Goal: Task Accomplishment & Management: Manage account settings

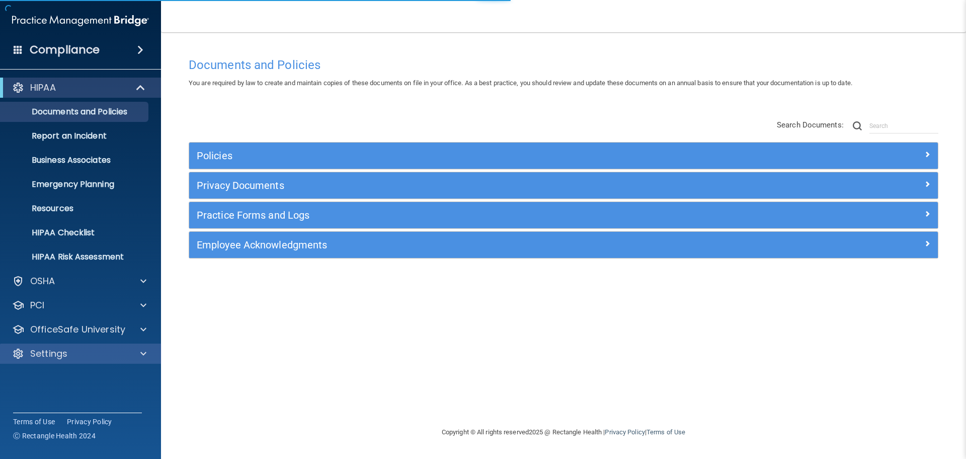
click at [68, 361] on div "Settings" at bounding box center [81, 353] width 162 height 20
click at [67, 350] on div "Settings" at bounding box center [67, 353] width 125 height 12
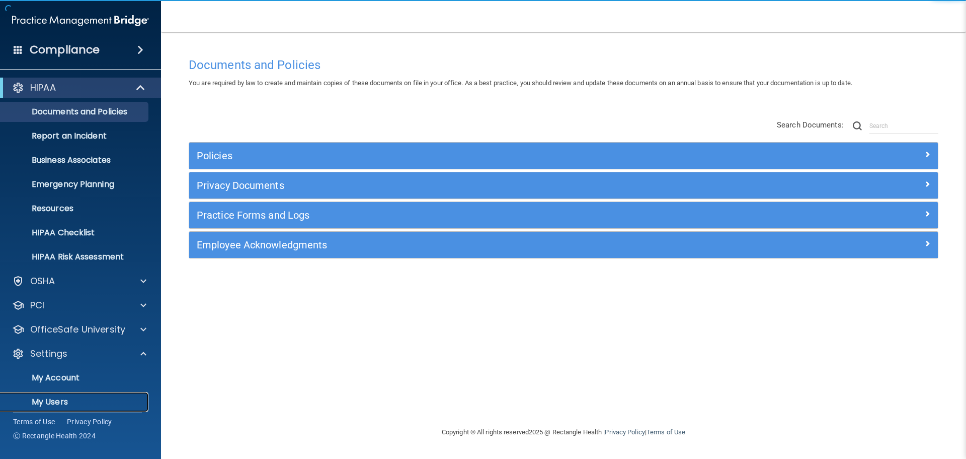
click at [63, 405] on p "My Users" at bounding box center [75, 402] width 137 height 10
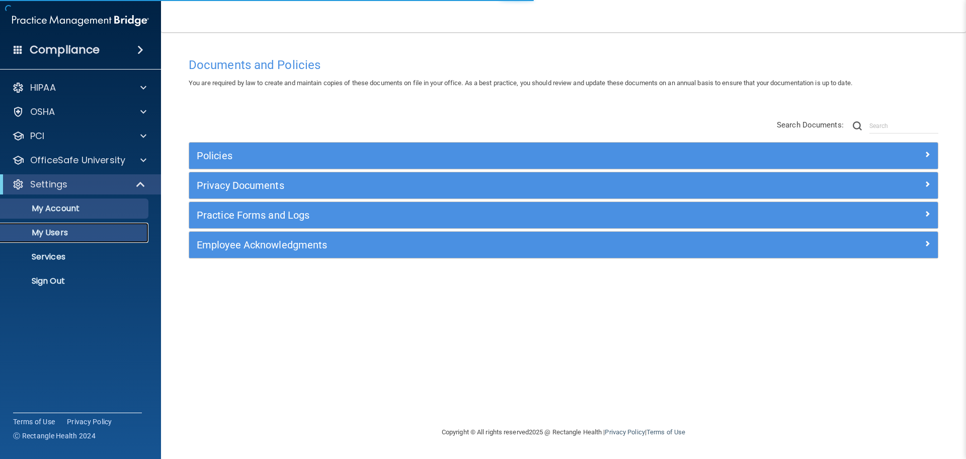
select select "20"
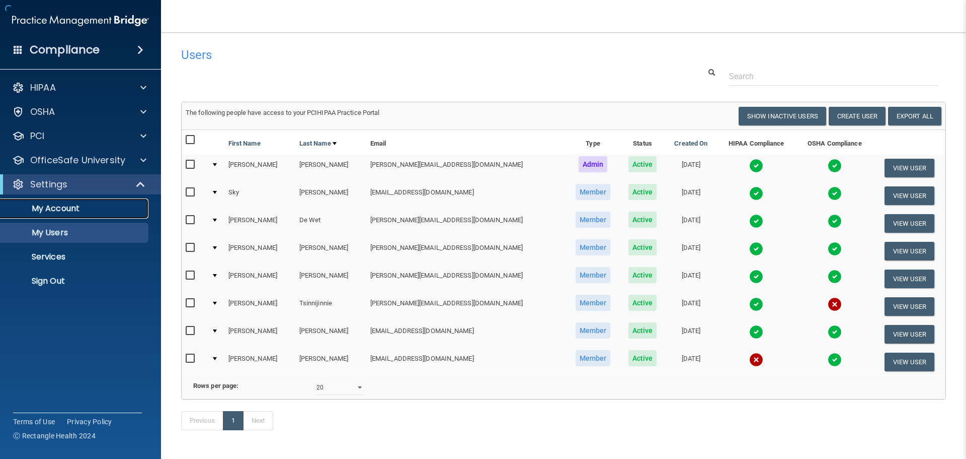
click at [64, 209] on p "My Account" at bounding box center [75, 208] width 137 height 10
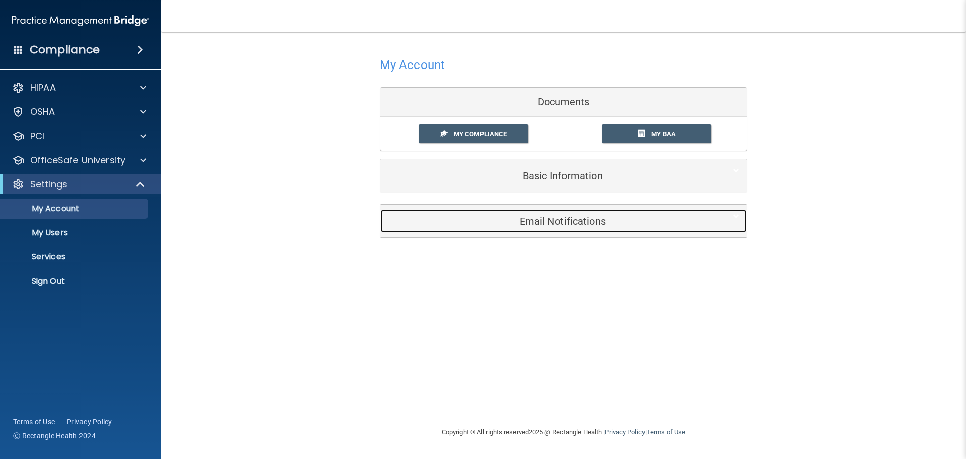
click at [578, 226] on h5 "Email Notifications" at bounding box center [548, 220] width 321 height 11
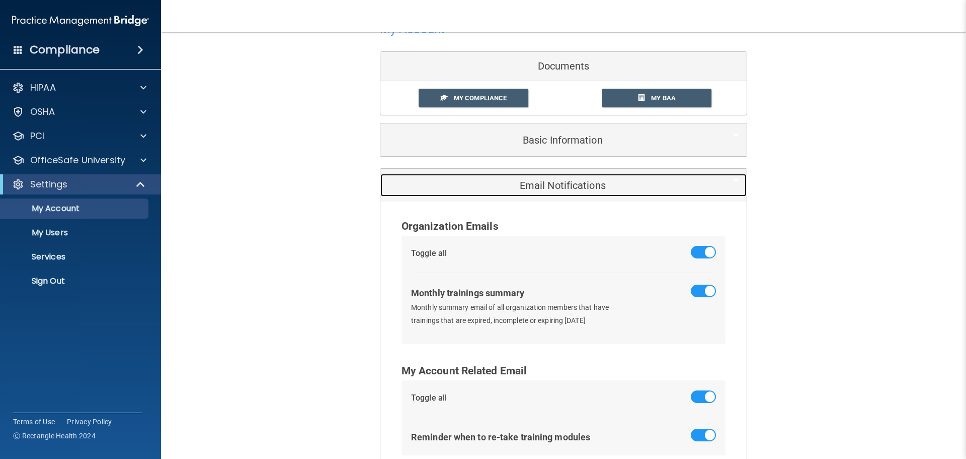
scroll to position [100, 0]
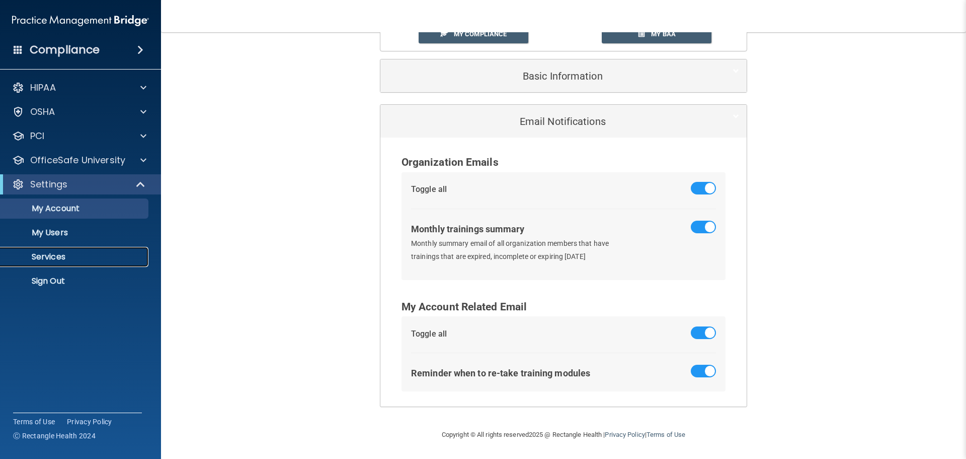
click at [35, 259] on p "Services" at bounding box center [75, 257] width 137 height 10
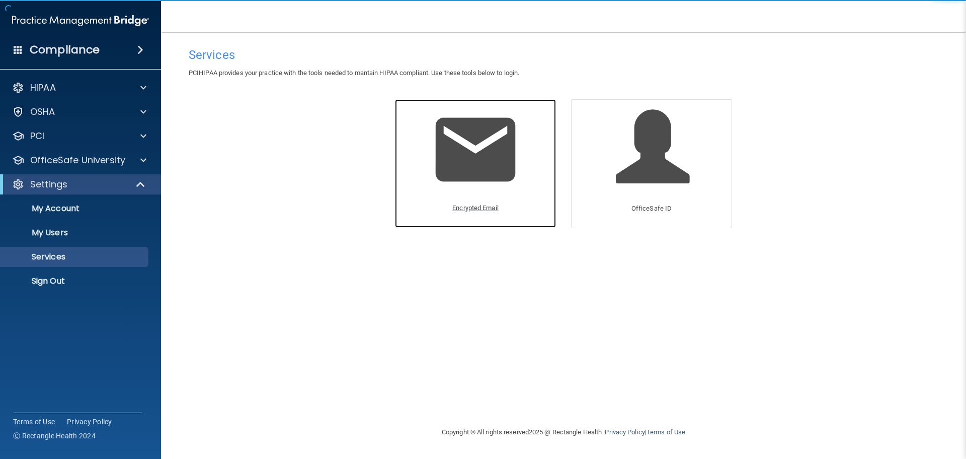
click at [468, 176] on img at bounding box center [476, 150] width 96 height 96
